Goal: Find specific page/section: Find specific page/section

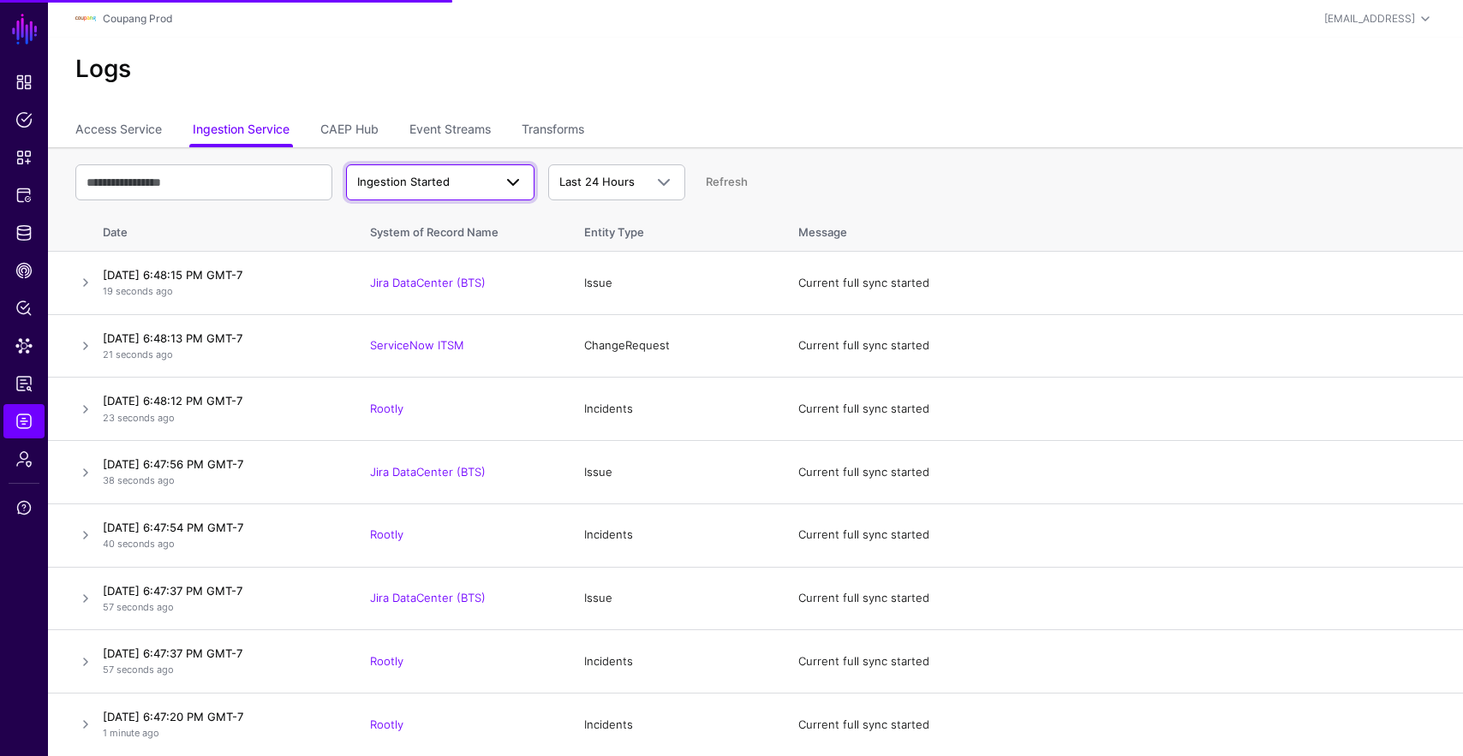
click at [432, 185] on span "Ingestion Started" at bounding box center [403, 182] width 92 height 14
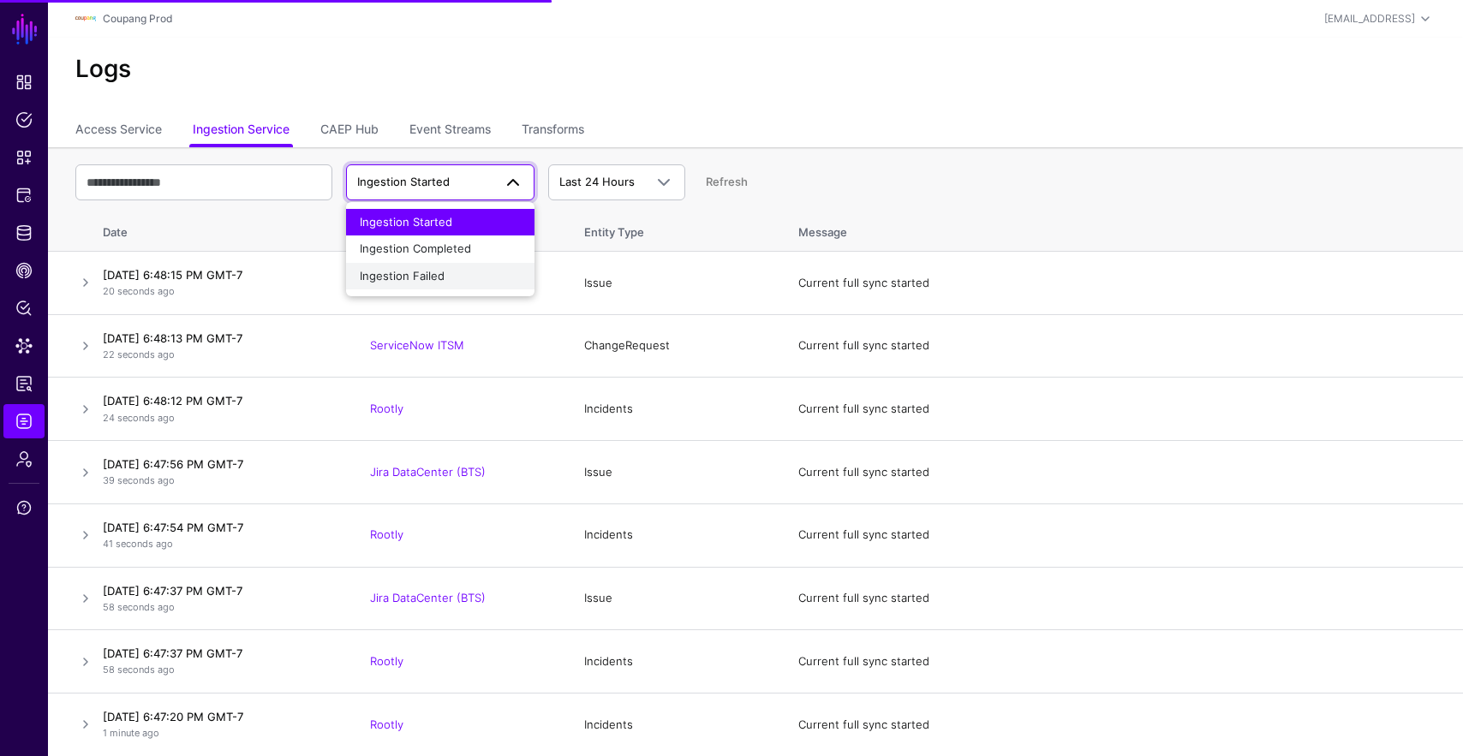
click at [472, 268] on div "Ingestion Failed" at bounding box center [440, 276] width 161 height 17
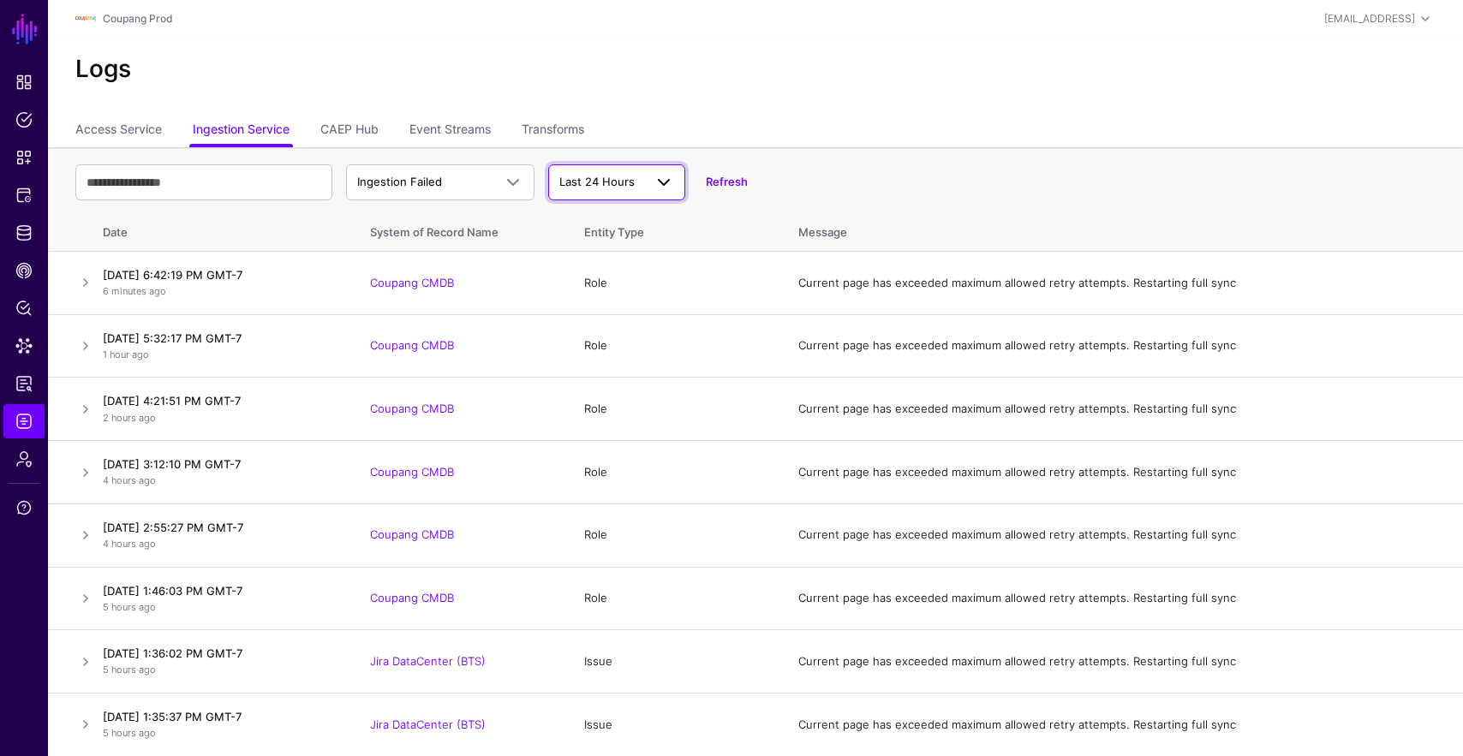
click at [597, 170] on link "Last 24 Hours" at bounding box center [616, 182] width 137 height 36
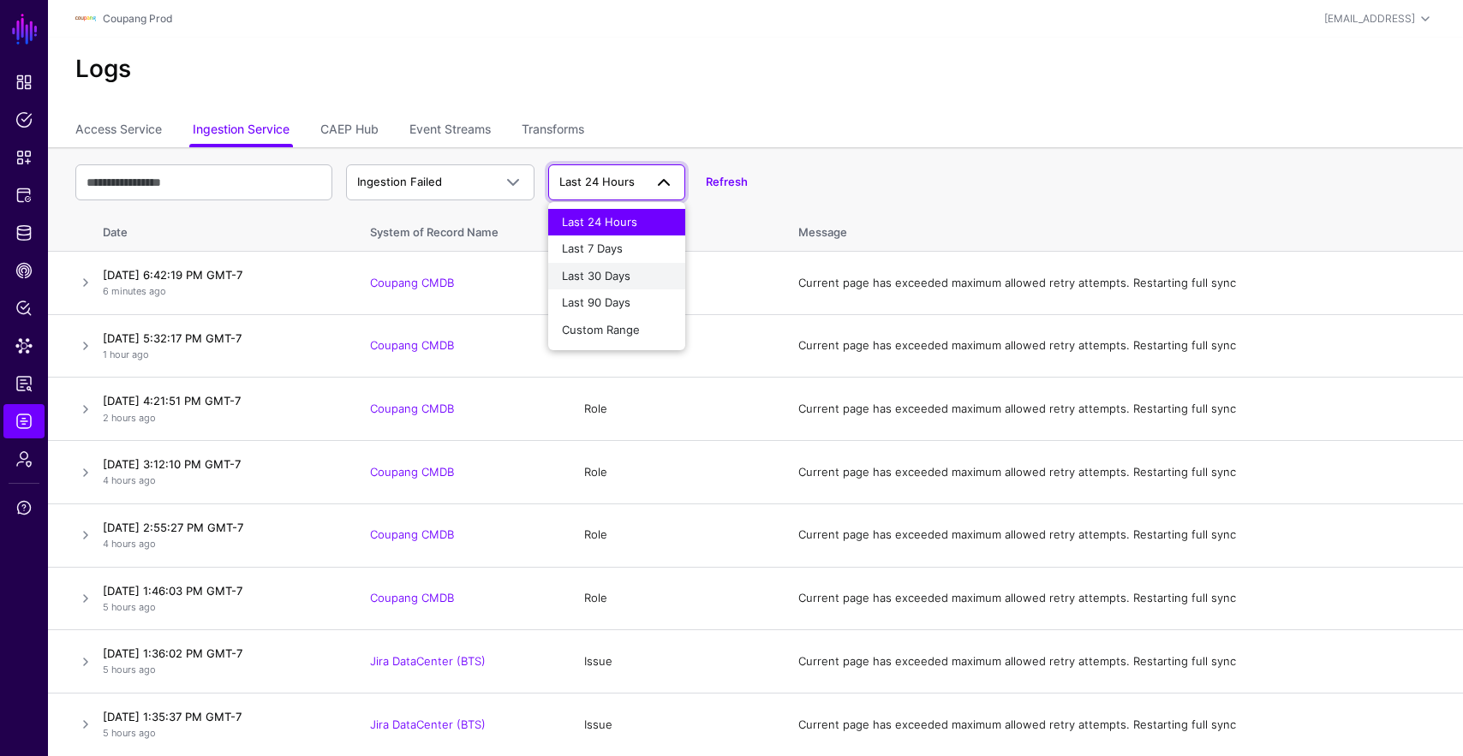
click at [628, 288] on button "Last 30 Days" at bounding box center [616, 276] width 137 height 27
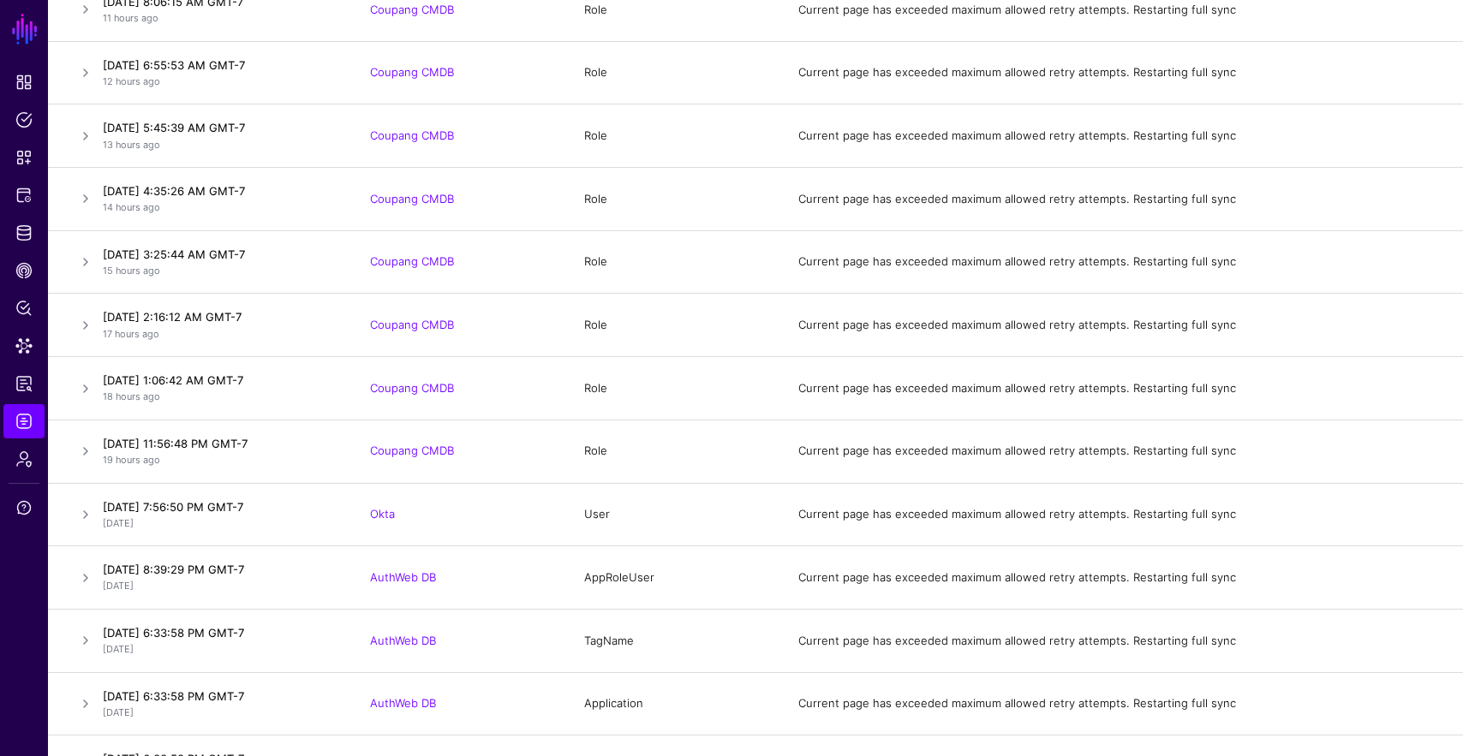
scroll to position [1161, 0]
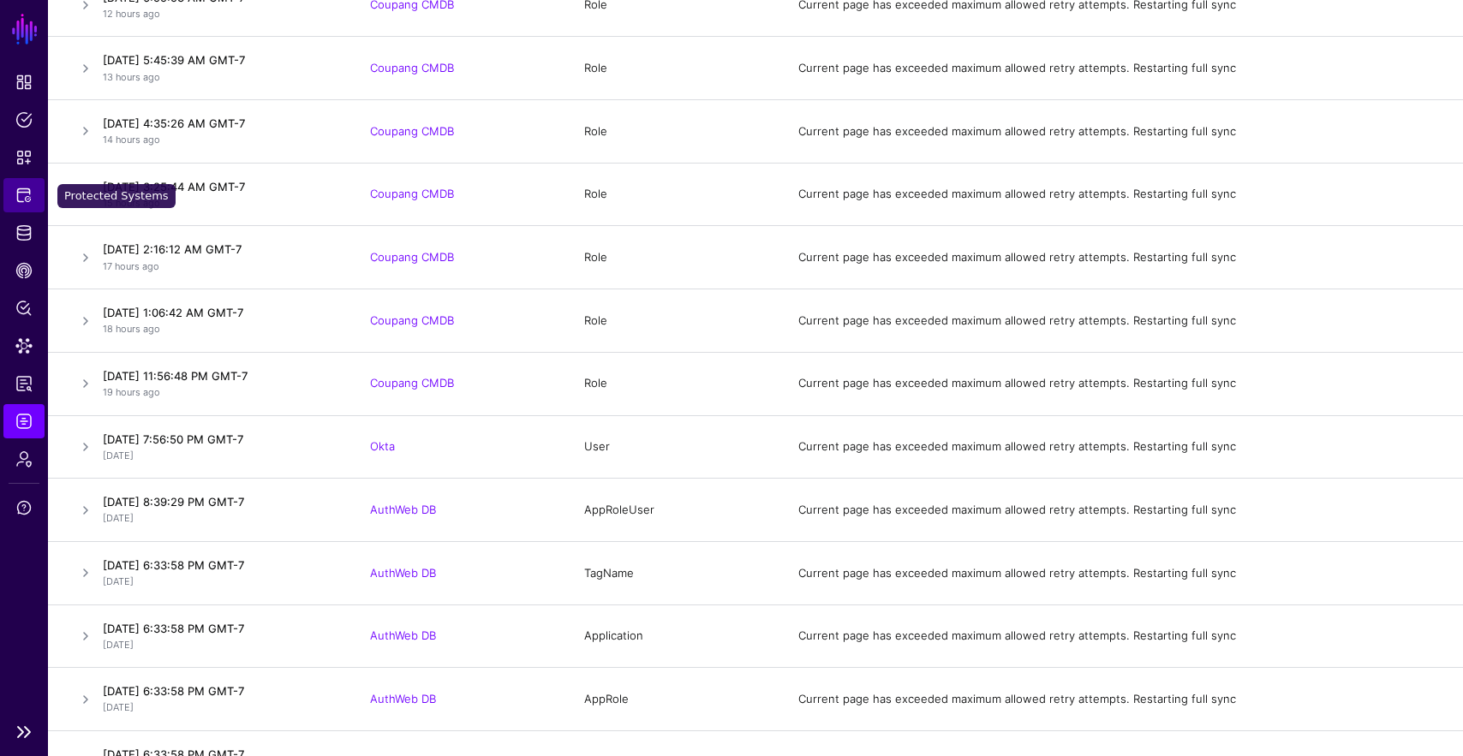
click at [29, 198] on span "Protected Systems" at bounding box center [23, 195] width 17 height 17
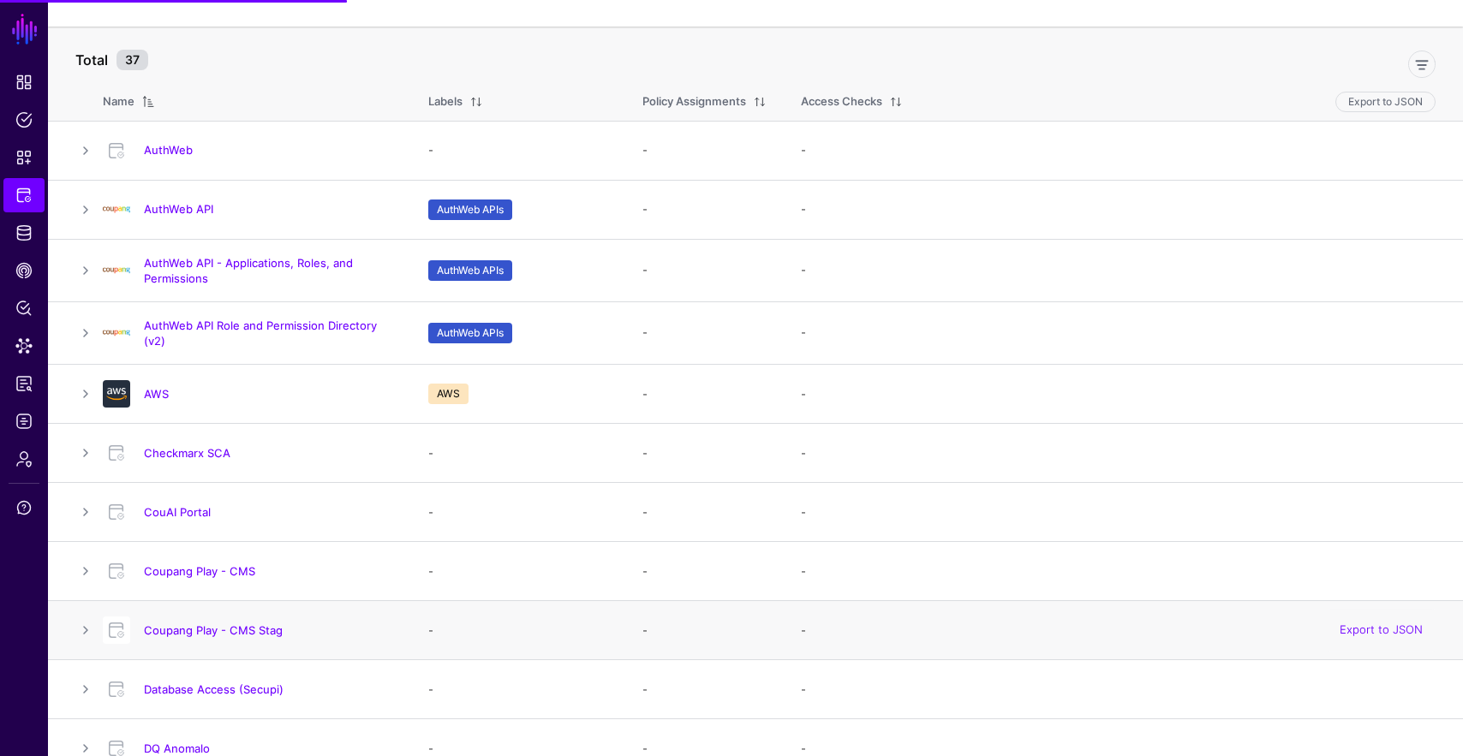
scroll to position [189, 0]
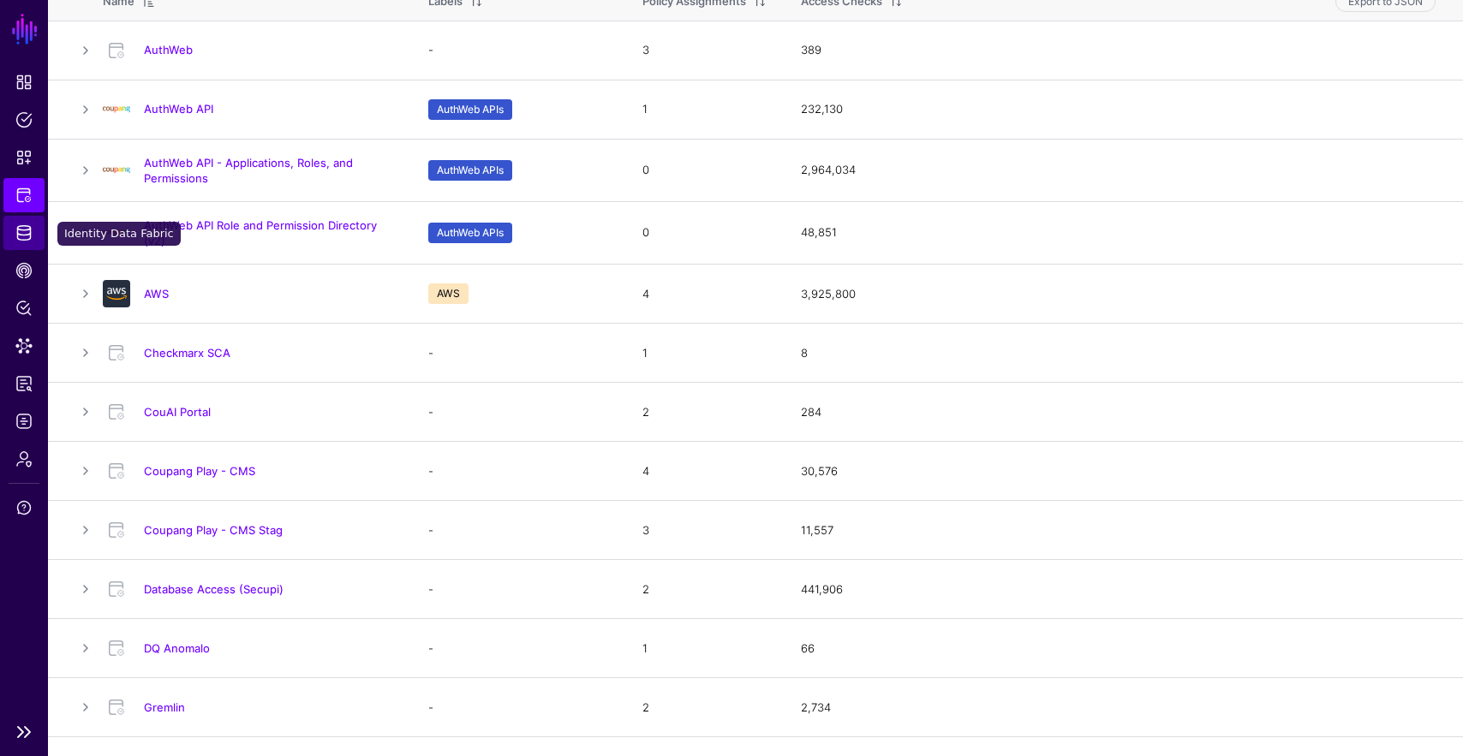
click at [22, 241] on span "Identity Data Fabric" at bounding box center [23, 232] width 17 height 17
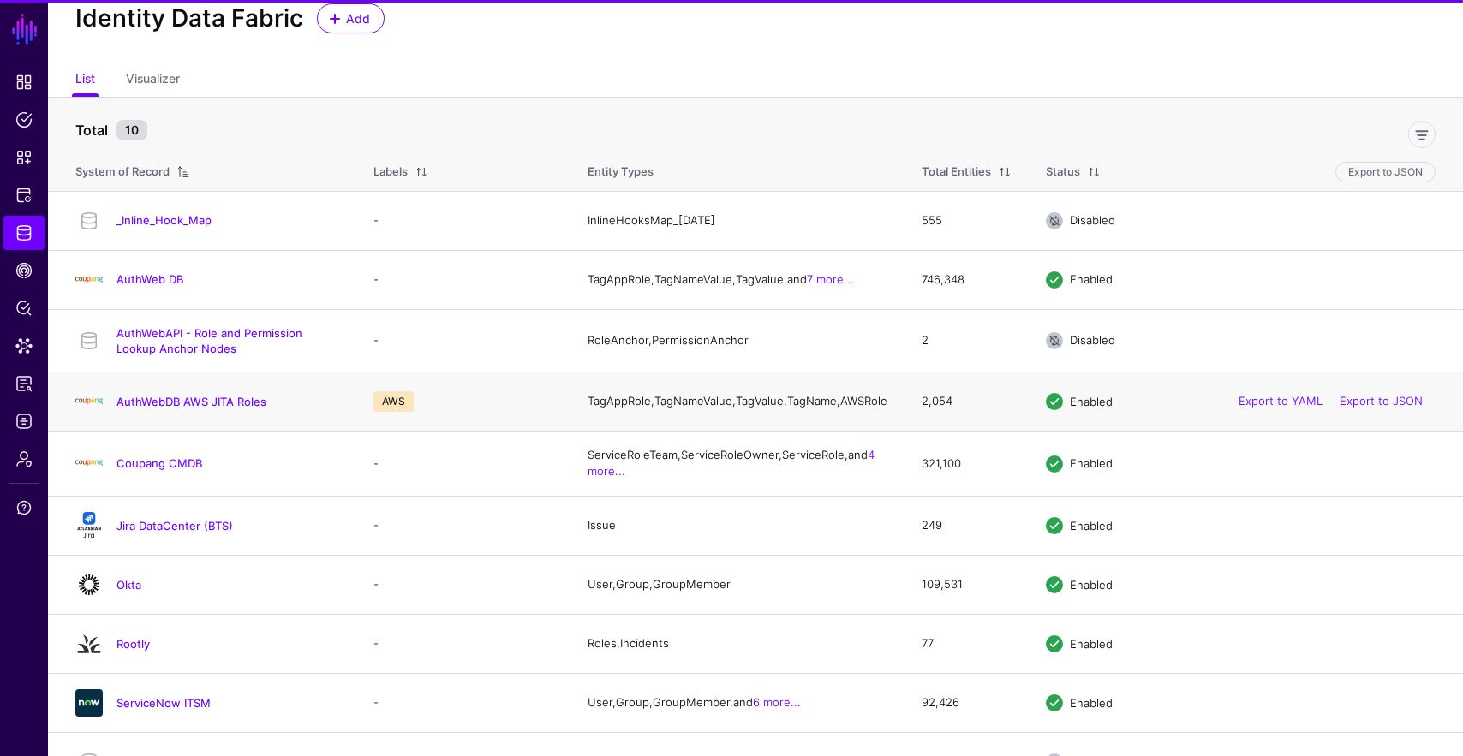
scroll to position [99, 0]
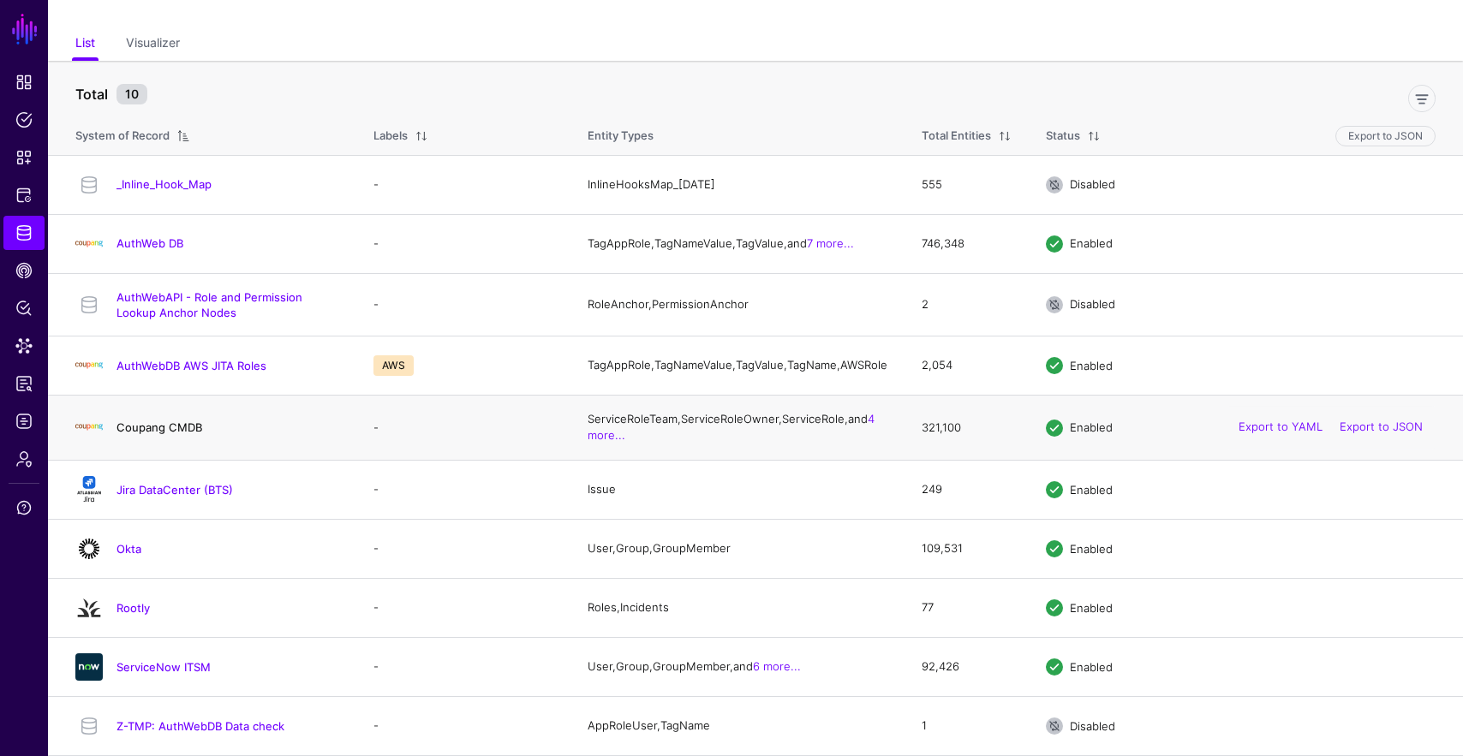
click at [178, 427] on link "Coupang CMDB" at bounding box center [159, 428] width 86 height 14
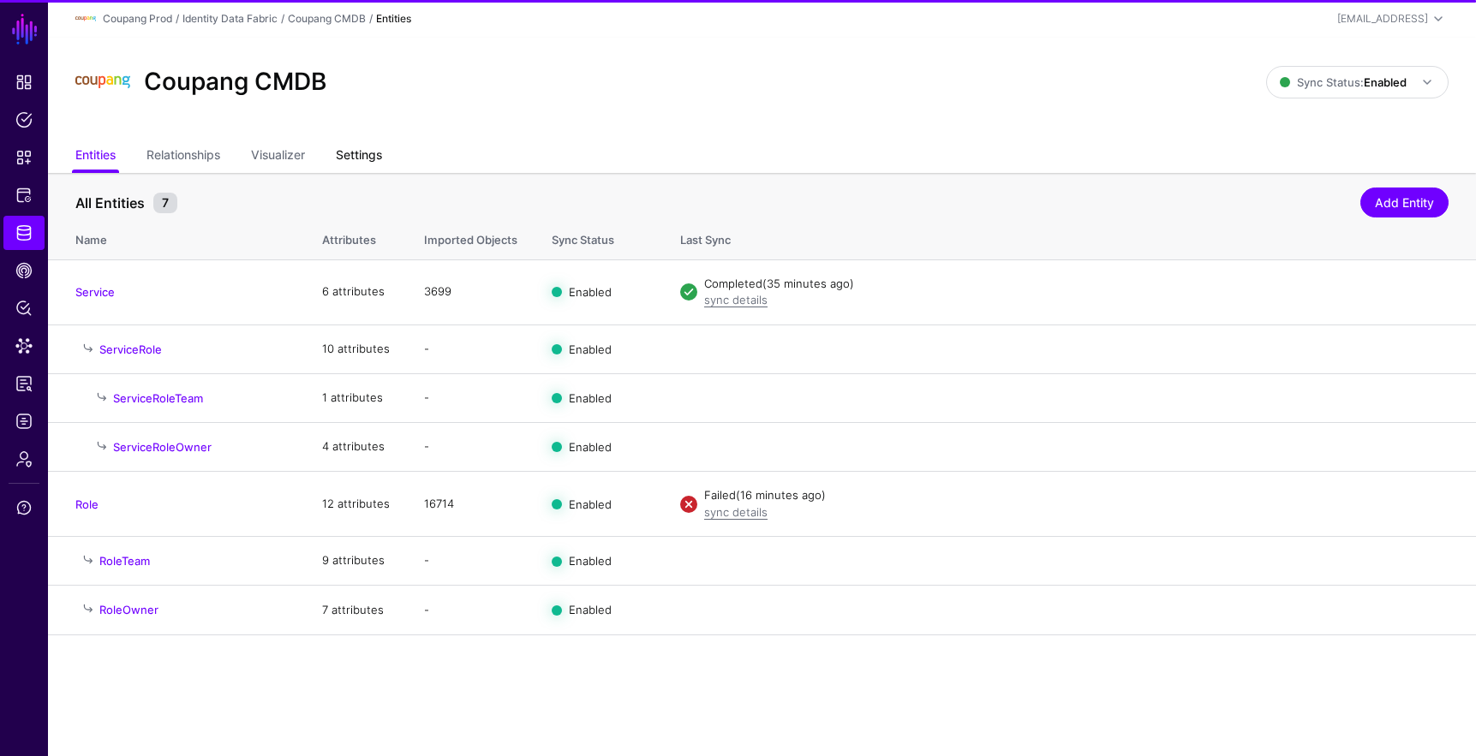
click at [364, 156] on link "Settings" at bounding box center [359, 156] width 46 height 33
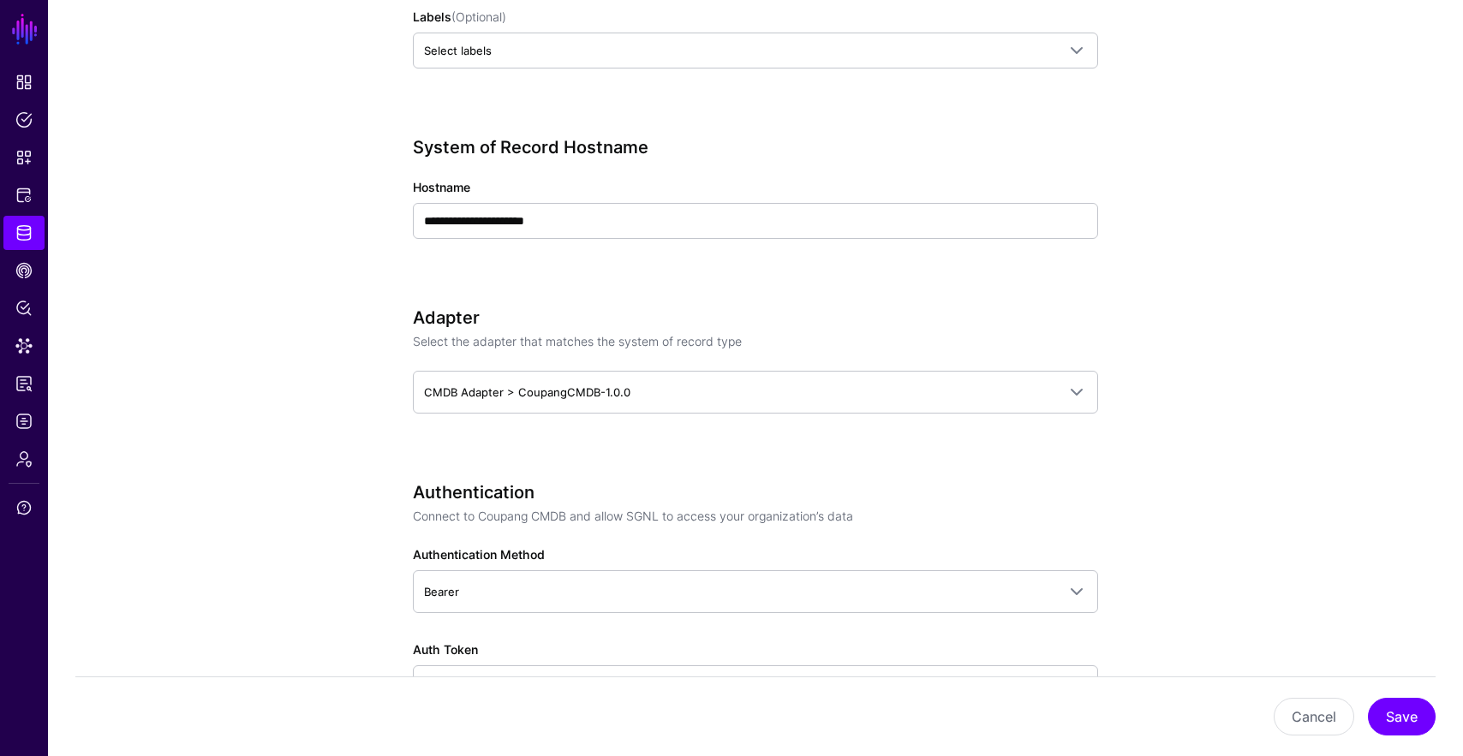
scroll to position [691, 0]
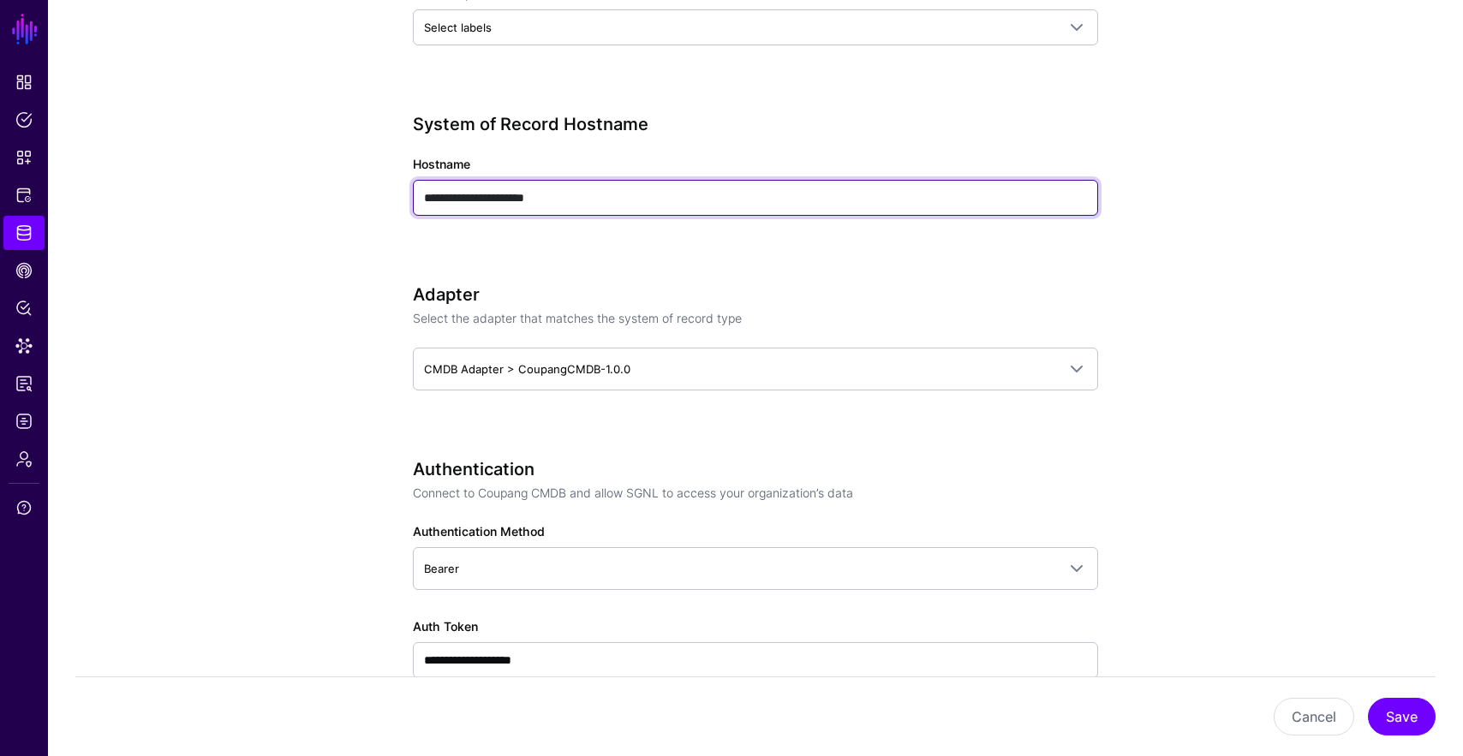
drag, startPoint x: 599, startPoint y: 199, endPoint x: 350, endPoint y: 189, distance: 248.5
click at [350, 189] on app-datasources-details-form "**********" at bounding box center [755, 739] width 1415 height 2514
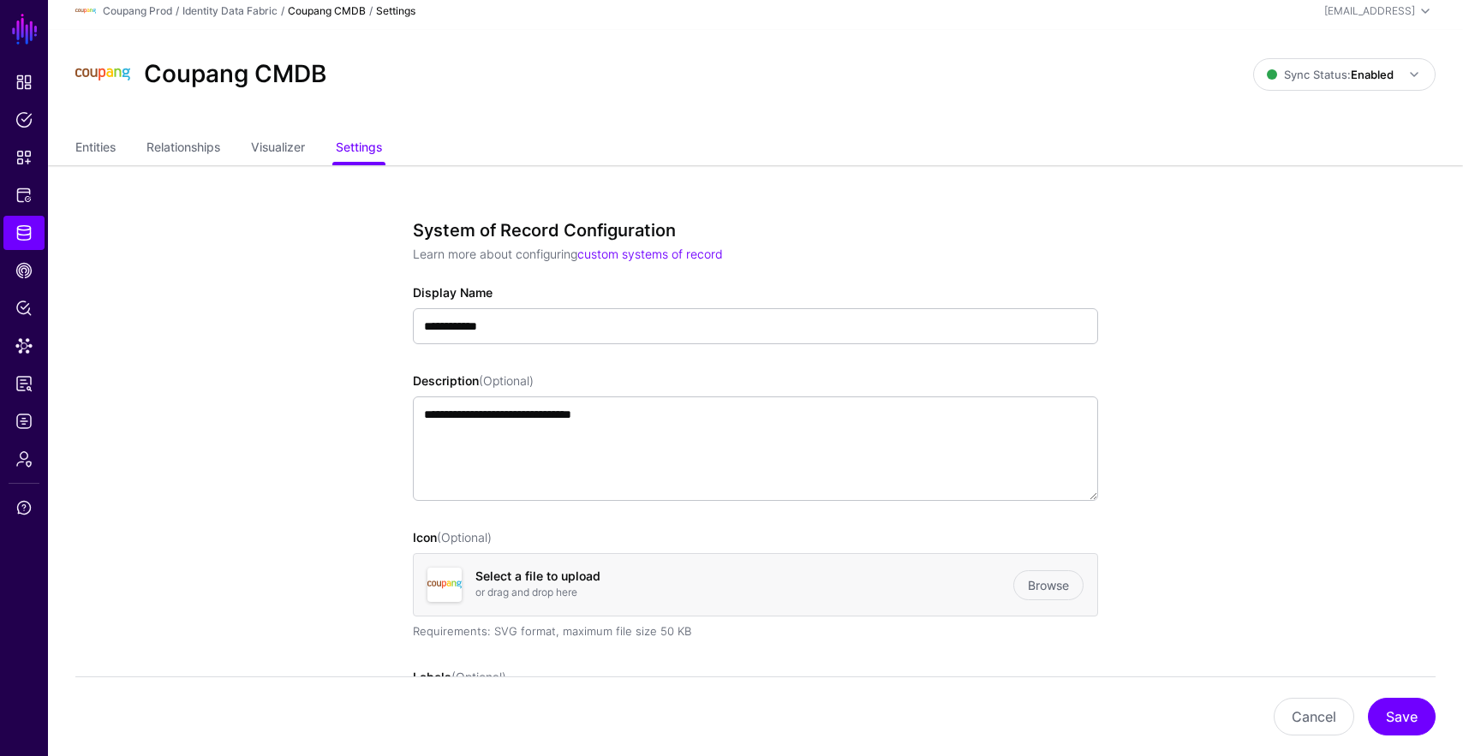
scroll to position [0, 0]
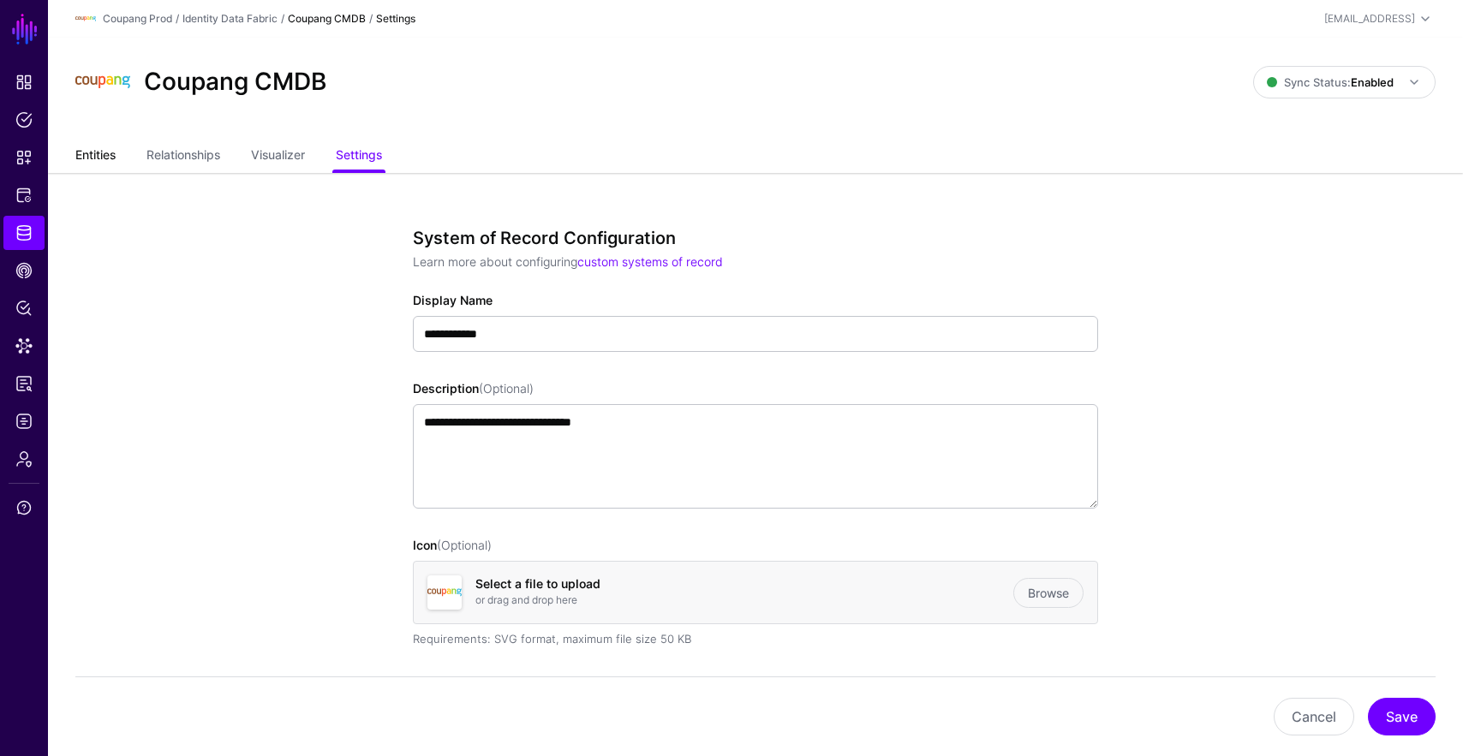
click at [116, 155] on ul "Entities Relationships Visualizer Settings" at bounding box center [755, 156] width 1360 height 33
click at [99, 159] on link "Entities" at bounding box center [95, 156] width 40 height 33
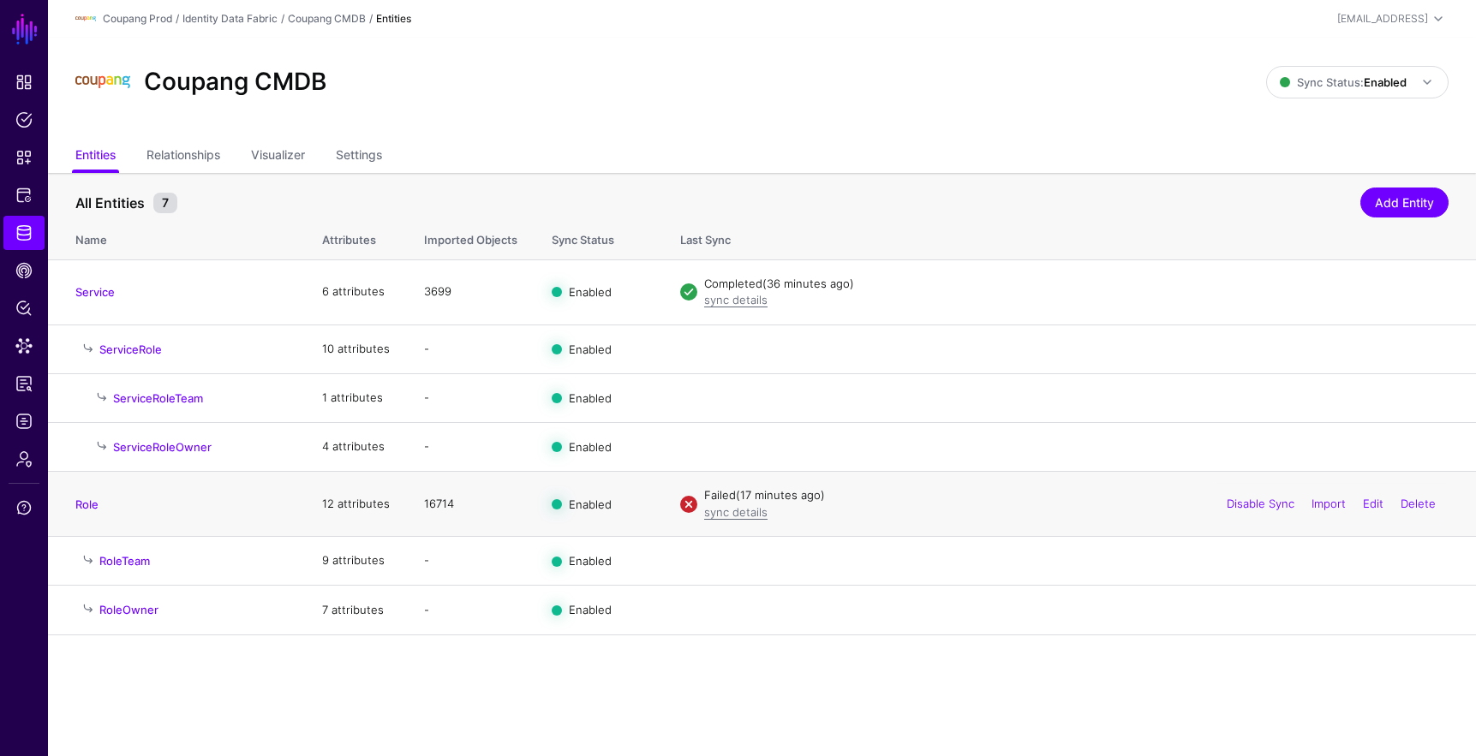
click at [86, 515] on td "Role" at bounding box center [176, 504] width 257 height 65
click at [91, 508] on link "Role" at bounding box center [86, 505] width 23 height 14
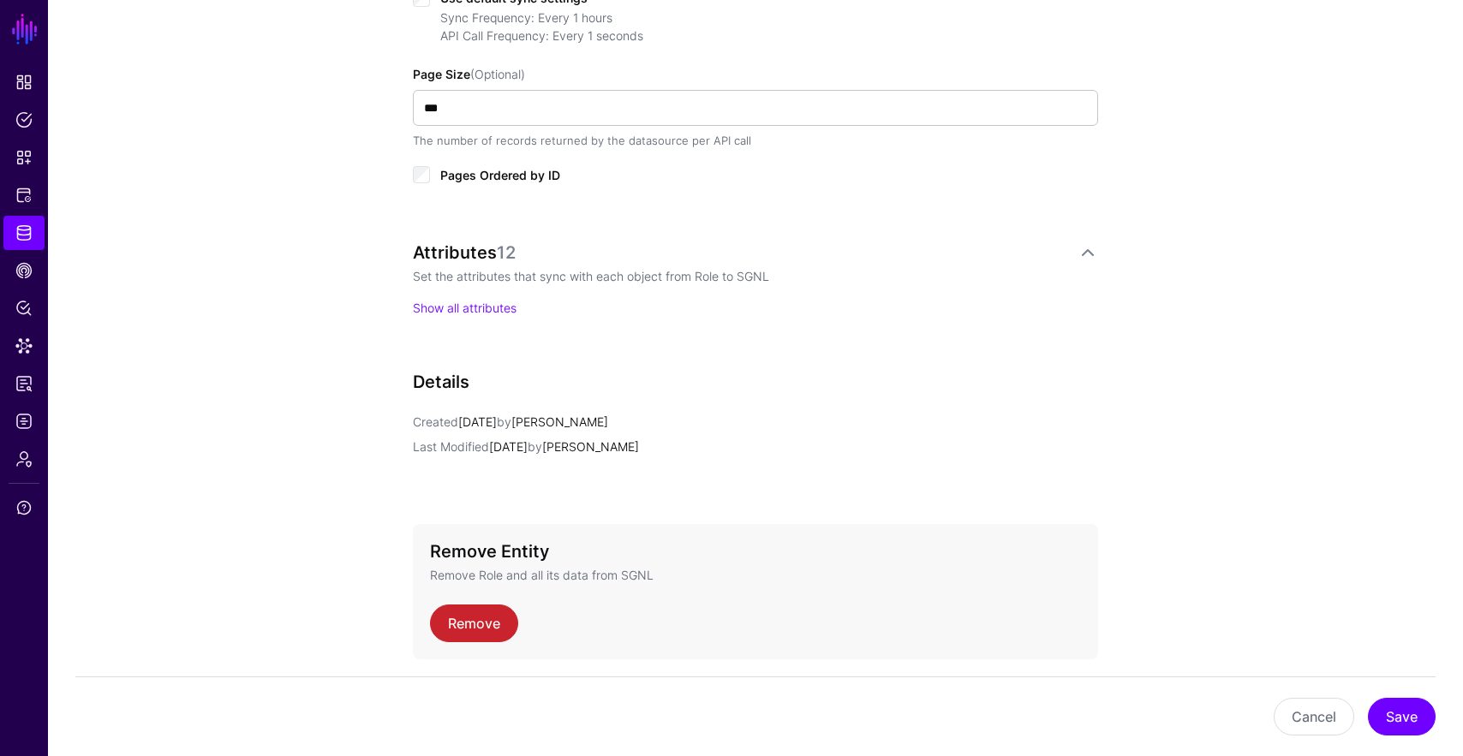
scroll to position [831, 0]
